Goal: Navigation & Orientation: Find specific page/section

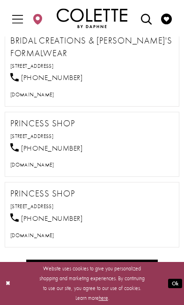
scroll to position [940, 0]
click at [115, 259] on link "View Our New Prom Dresses Now!" at bounding box center [92, 269] width 132 height 20
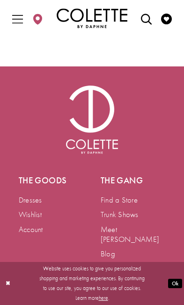
scroll to position [1727, 0]
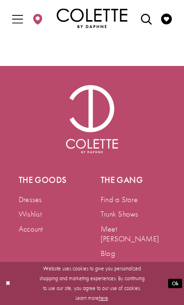
click at [128, 194] on link "Find a Store" at bounding box center [118, 199] width 37 height 10
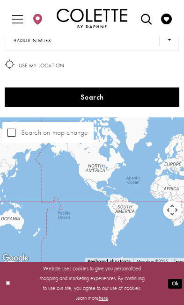
scroll to position [158, 0]
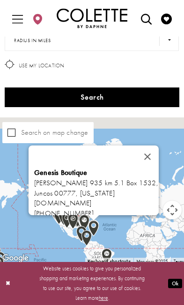
click at [133, 229] on div "Genesis Boutique Carr 935 km 5.1 Box 1532, Juncos 00777, Puerto Rico genesisbou…" at bounding box center [92, 190] width 189 height 147
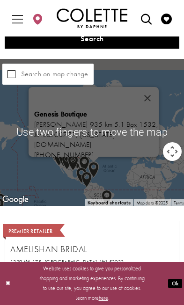
scroll to position [218, 0]
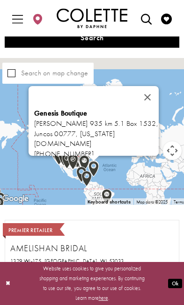
click at [145, 226] on div "Premier Retailer Amelishan Bridal 1329 WI-175, Hubertus, WI 53033, USA Collecti…" at bounding box center [91, 268] width 163 height 87
click at [144, 252] on h2 "Amelishan Bridal" at bounding box center [91, 248] width 163 height 13
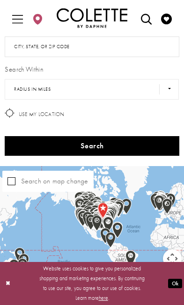
scroll to position [135, 0]
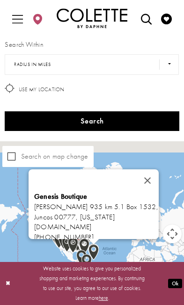
click at [145, 188] on button "Close" at bounding box center [147, 180] width 22 height 22
